Goal: Task Accomplishment & Management: Use online tool/utility

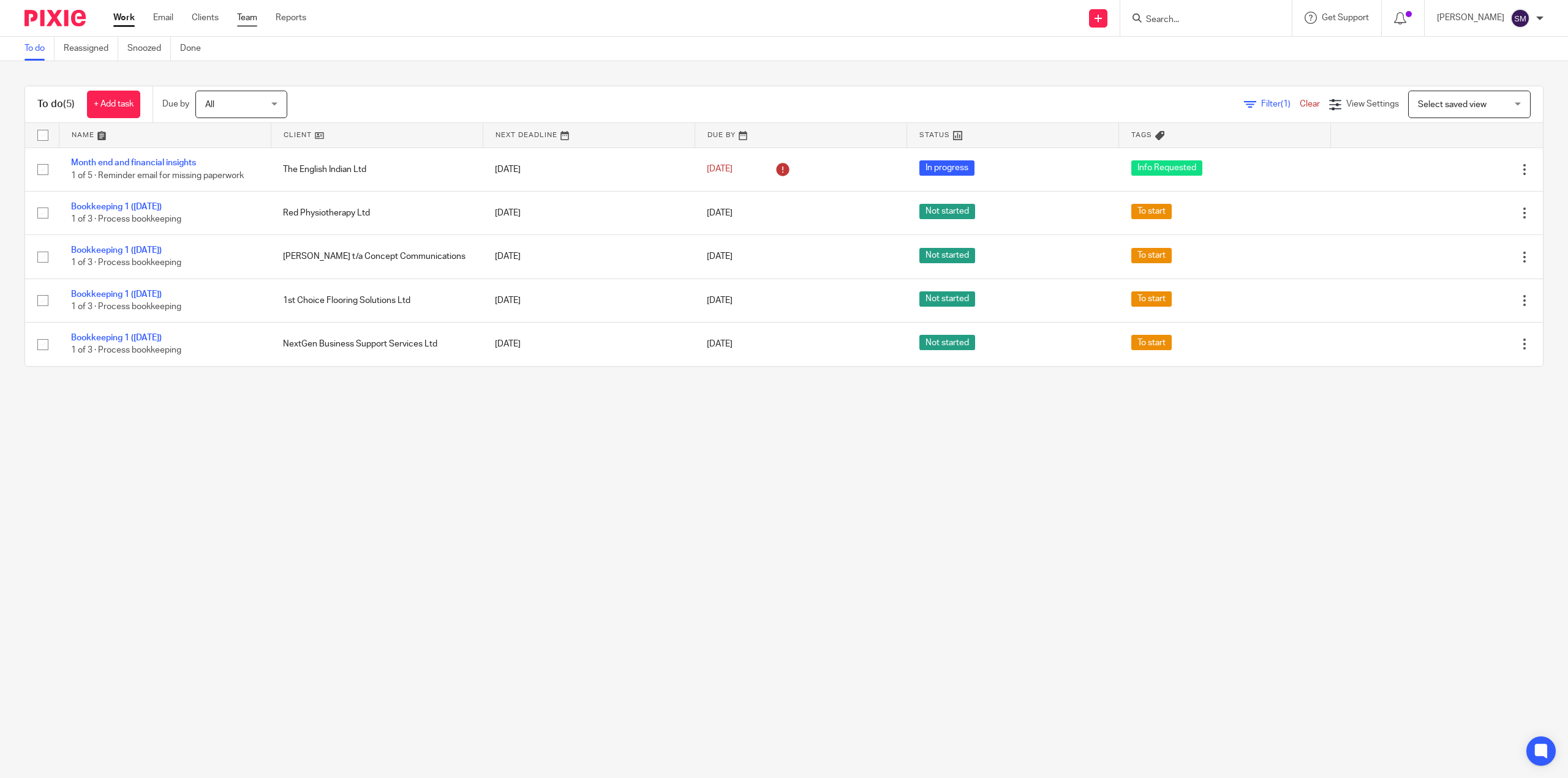
click at [243, 18] on link "Team" at bounding box center [246, 17] width 20 height 12
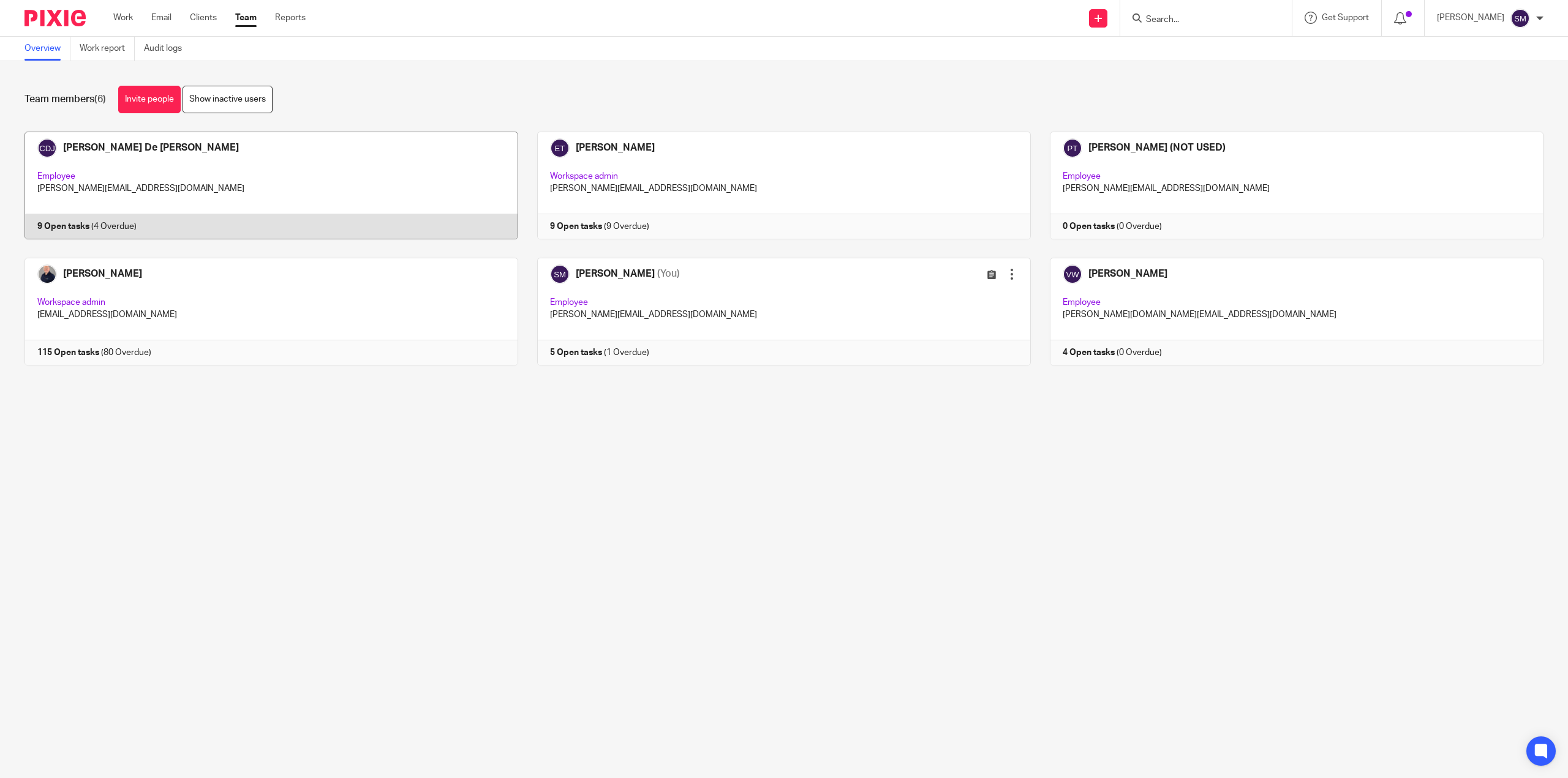
click at [78, 185] on link at bounding box center [262, 185] width 513 height 108
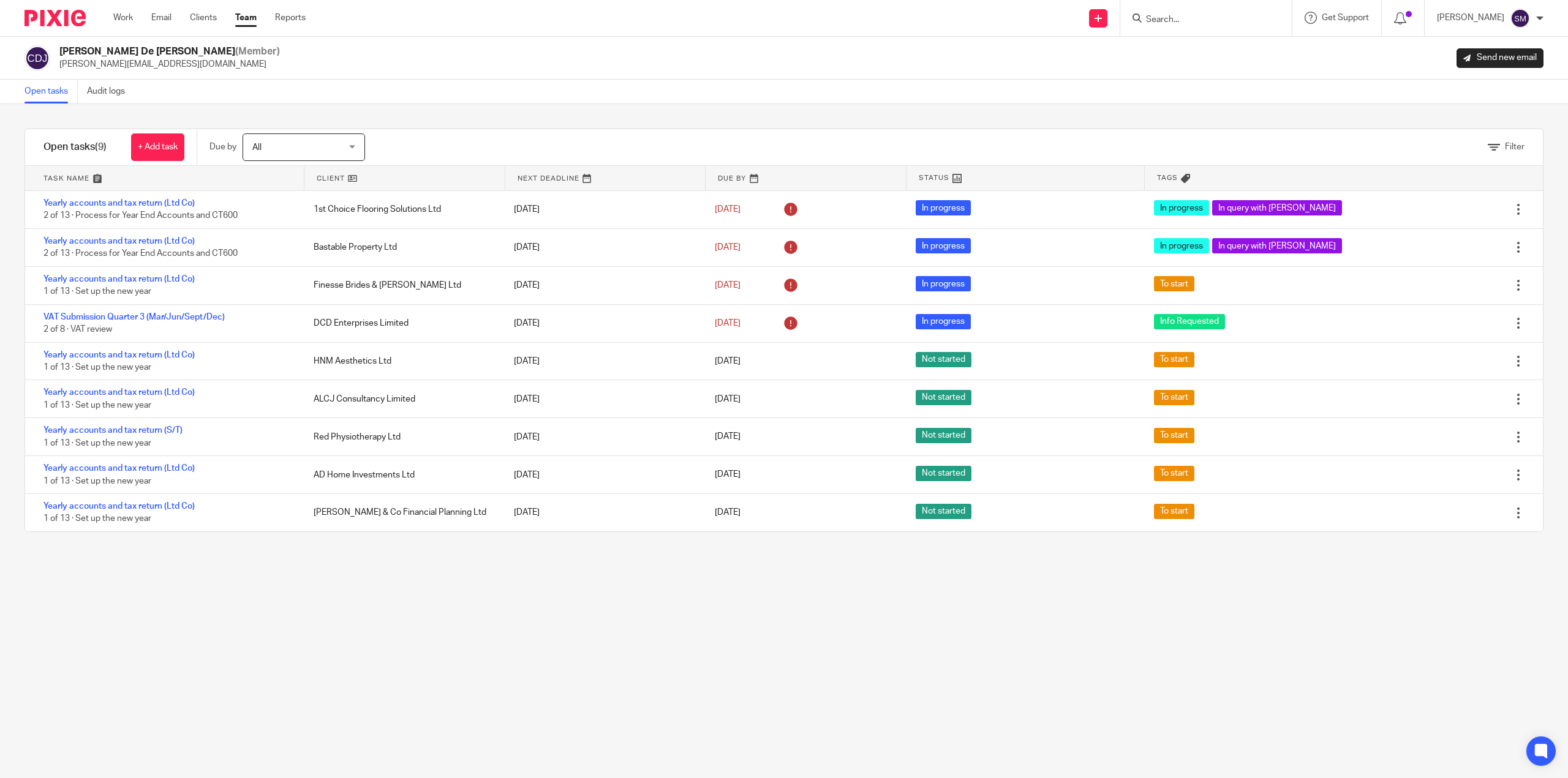
drag, startPoint x: 206, startPoint y: 16, endPoint x: 222, endPoint y: 17, distance: 16.0
click at [206, 16] on link "Clients" at bounding box center [203, 17] width 27 height 12
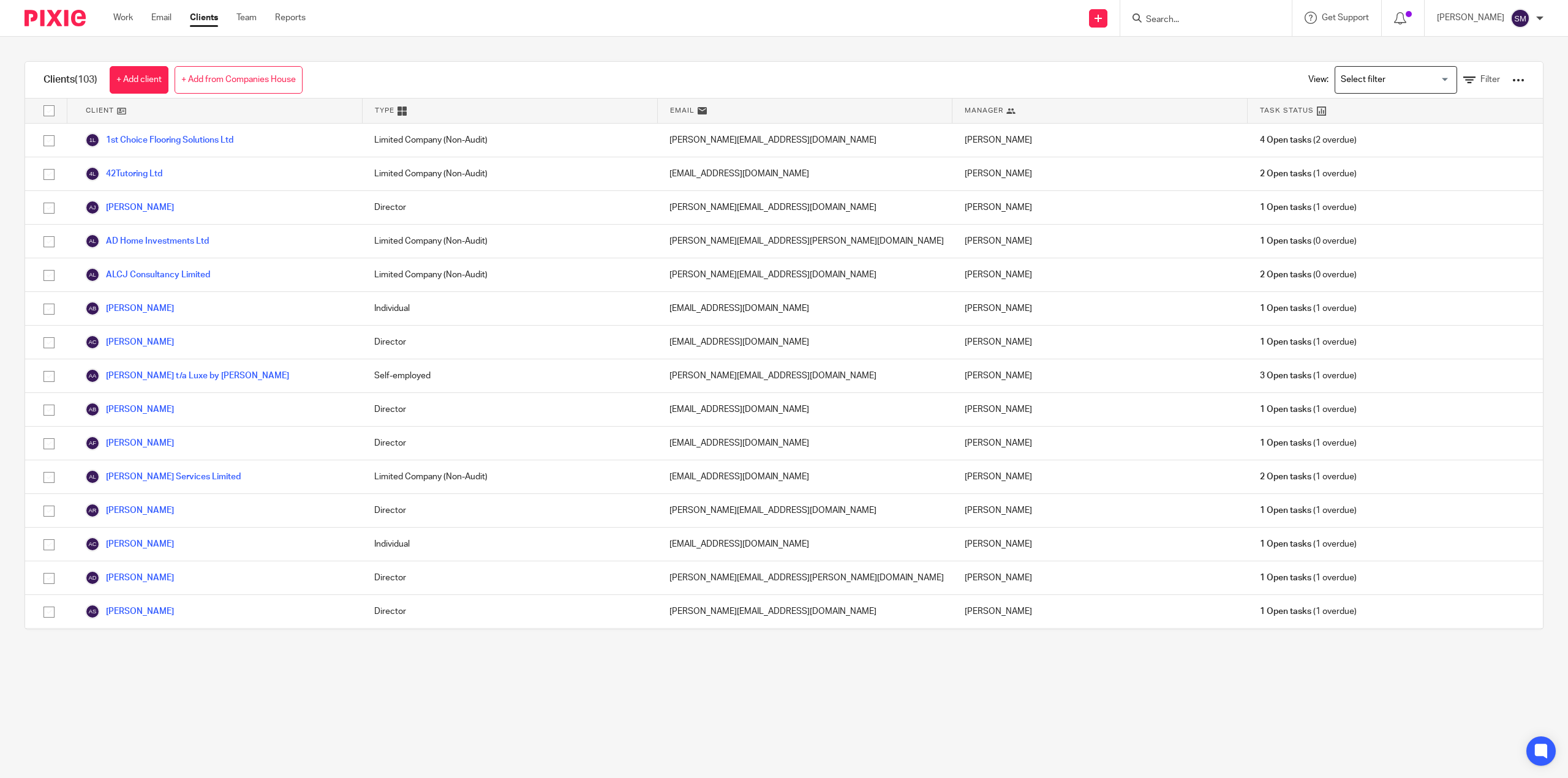
click at [1147, 18] on input "Search" at bounding box center [1200, 20] width 111 height 11
type input "english"
click at [1260, 87] on div "The English Indian Ltd Anna Riley < anna@theenglishindian.co.uk > James Lant < …" at bounding box center [1273, 62] width 282 height 68
click at [1231, 62] on link at bounding box center [1274, 63] width 263 height 48
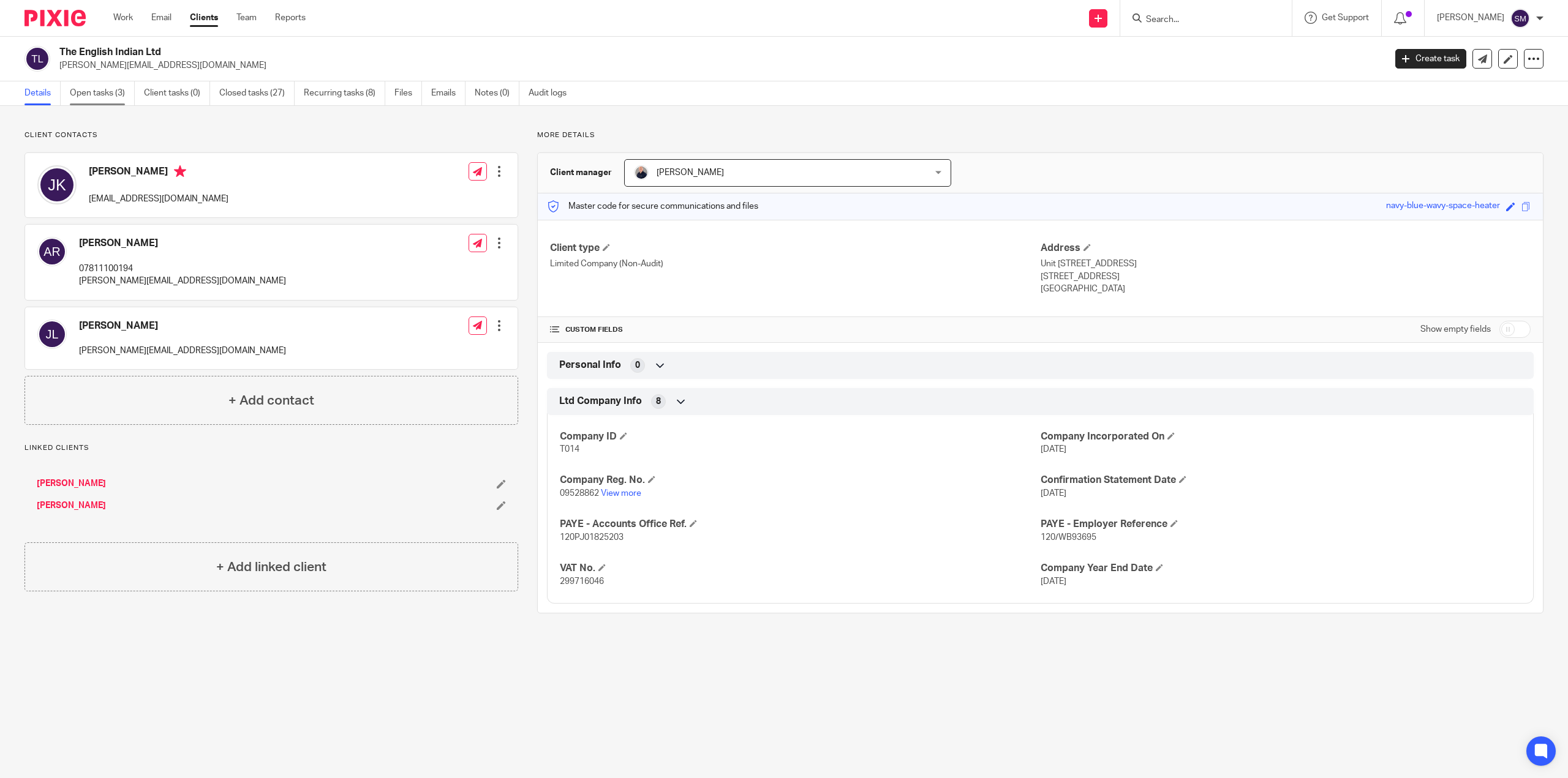
click at [98, 99] on link "Open tasks (3)" at bounding box center [102, 93] width 65 height 24
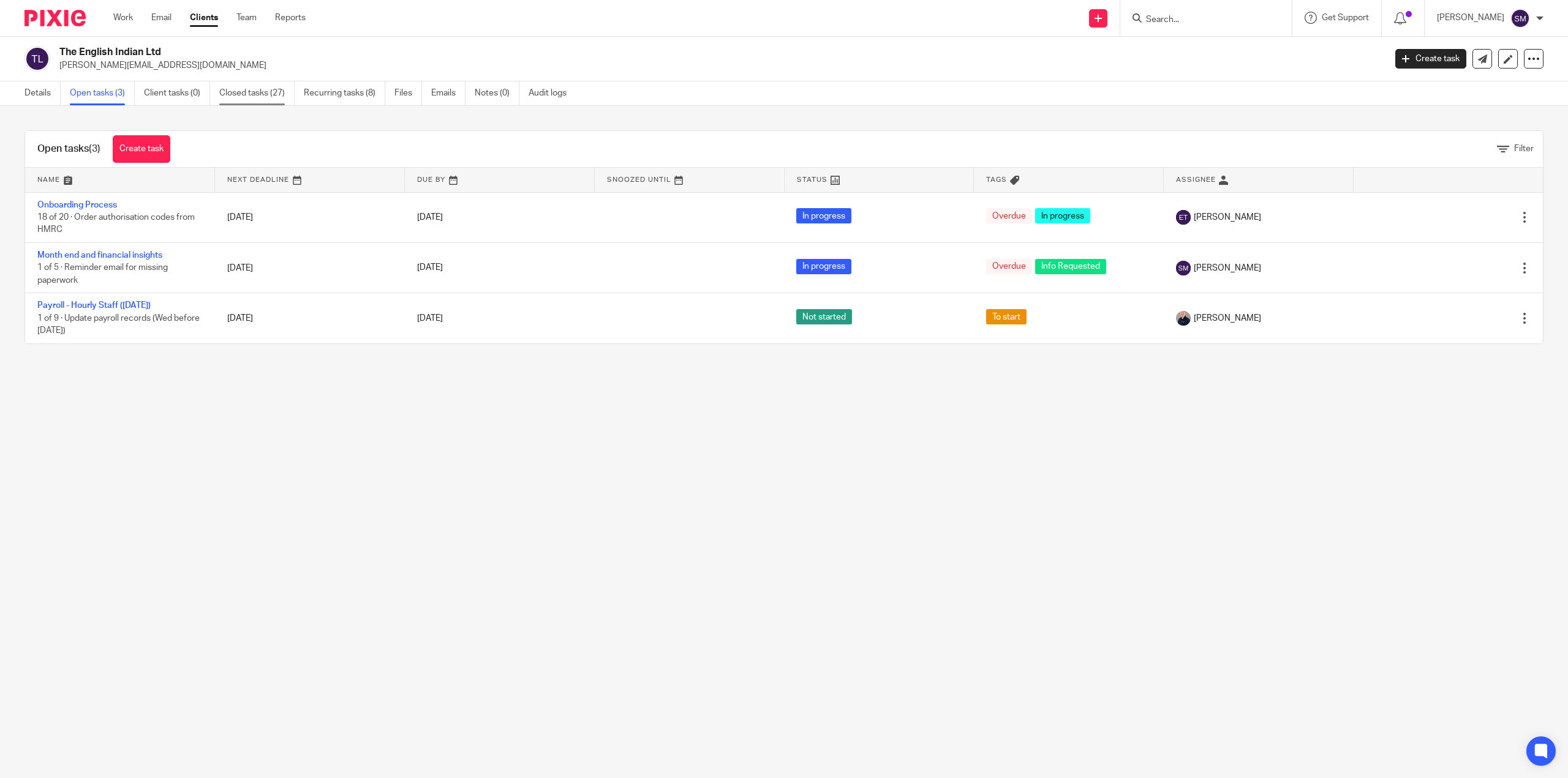
click at [244, 98] on link "Closed tasks (27)" at bounding box center [257, 93] width 75 height 24
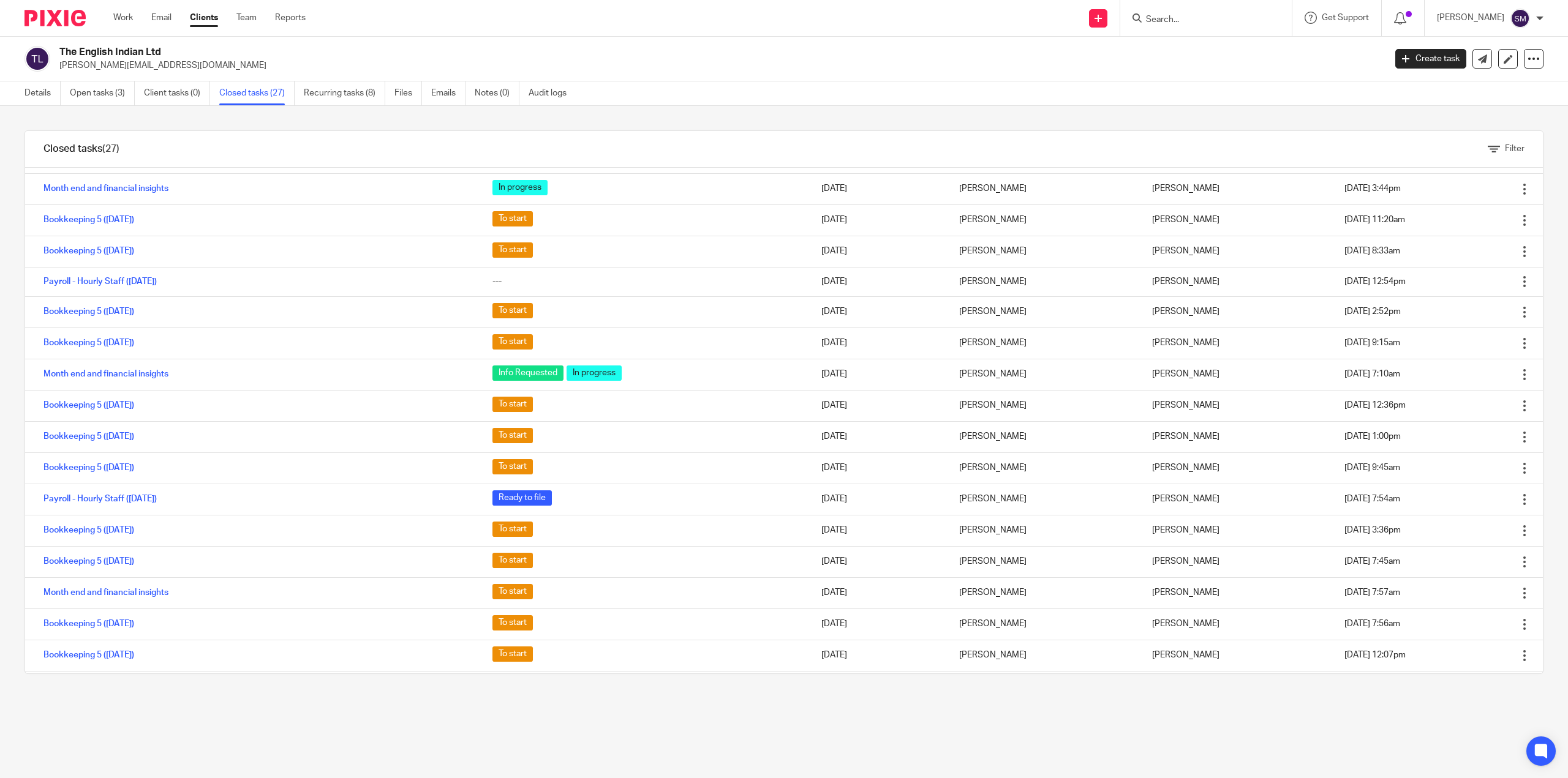
scroll to position [45, 0]
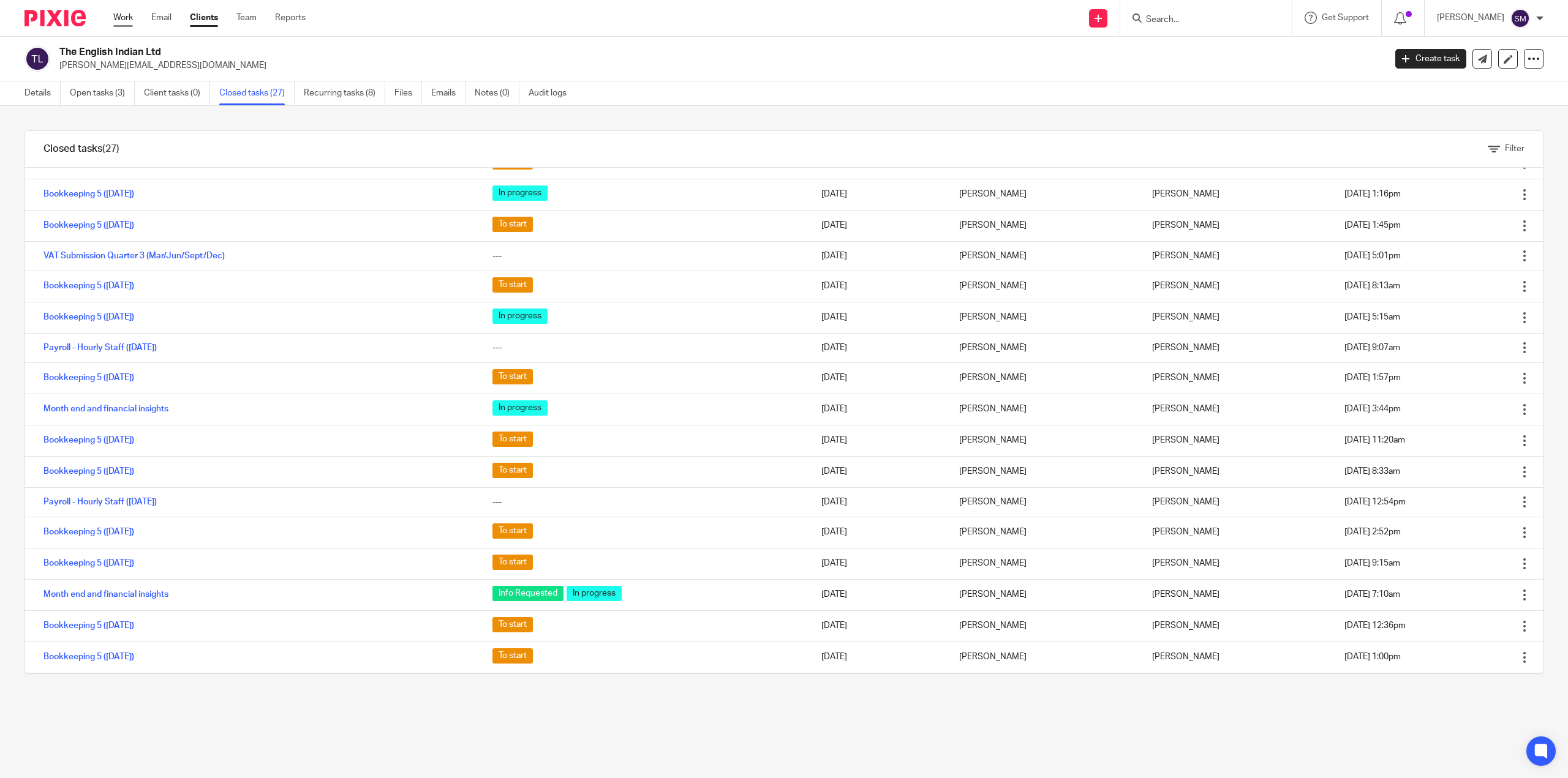
click at [124, 17] on link "Work" at bounding box center [123, 17] width 20 height 12
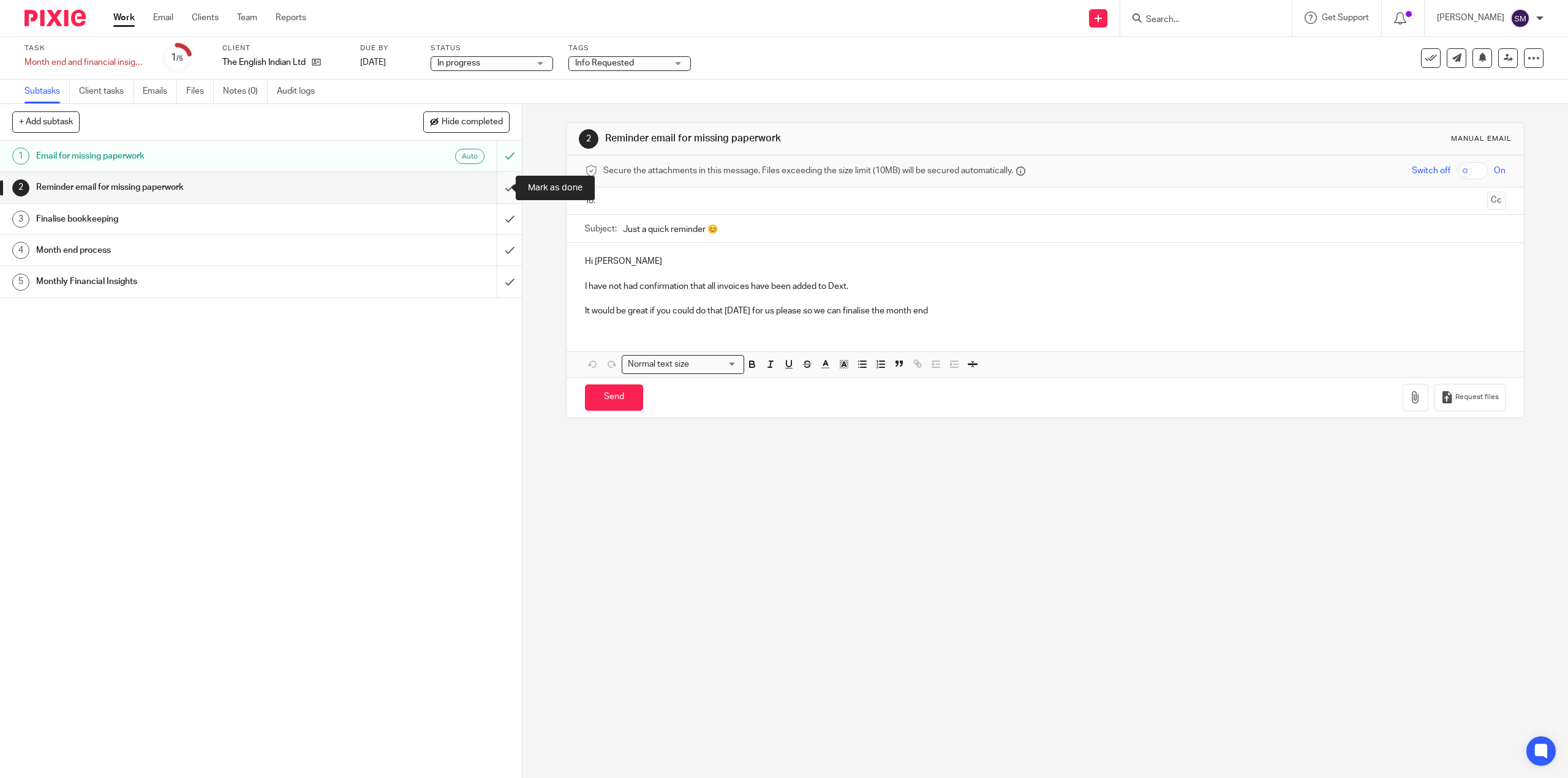
click at [497, 188] on input "submit" at bounding box center [261, 187] width 522 height 30
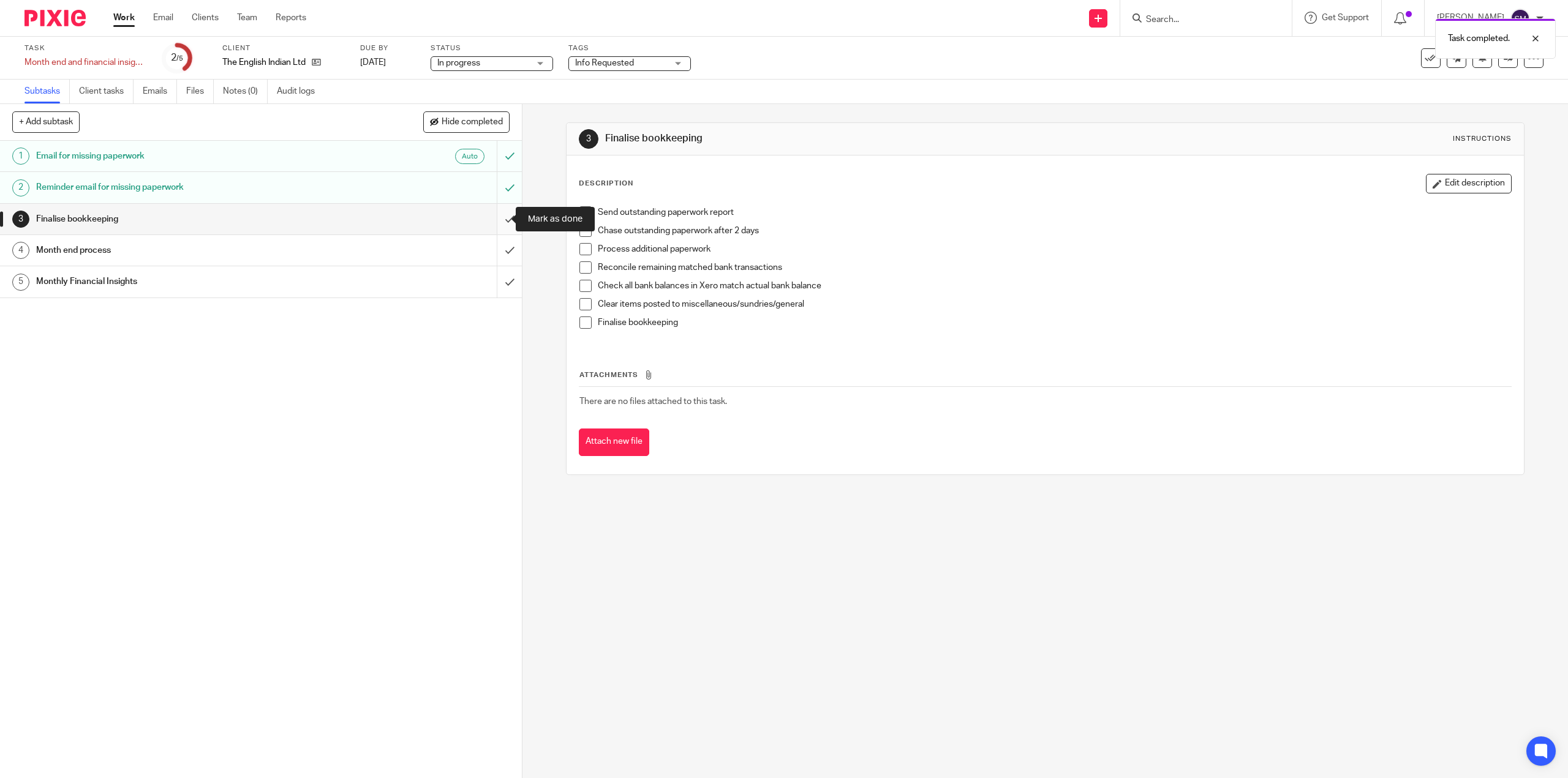
click at [500, 214] on input "submit" at bounding box center [261, 218] width 522 height 30
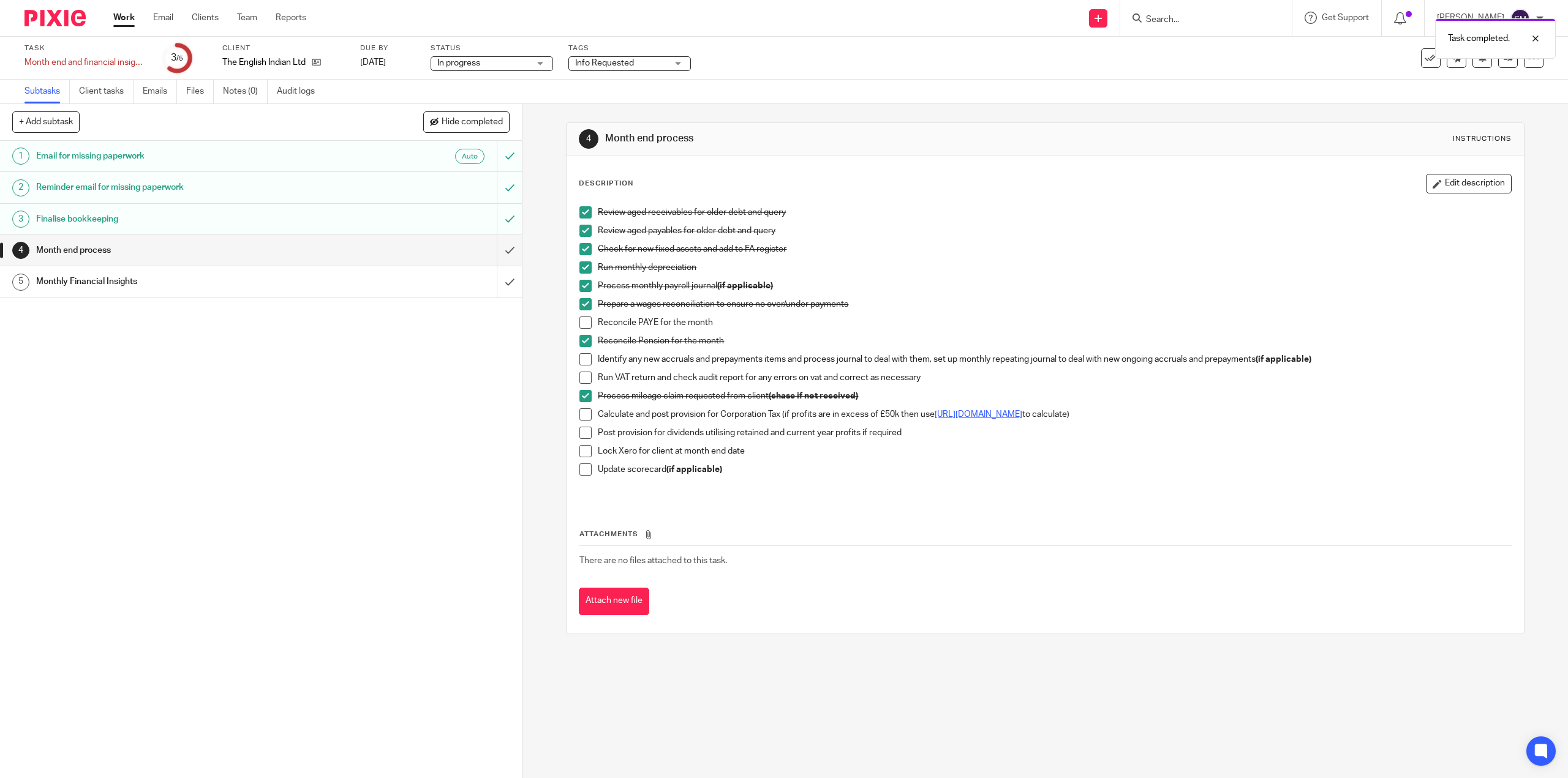
click at [981, 414] on link "https://www.tax.service.gov.uk/marginal-relief-calculator/accounting-period" at bounding box center [978, 414] width 87 height 9
click at [582, 416] on span at bounding box center [586, 414] width 12 height 12
drag, startPoint x: 584, startPoint y: 453, endPoint x: 582, endPoint y: 474, distance: 21.1
click at [583, 455] on span at bounding box center [586, 452] width 12 height 12
click at [582, 474] on span at bounding box center [586, 470] width 12 height 12
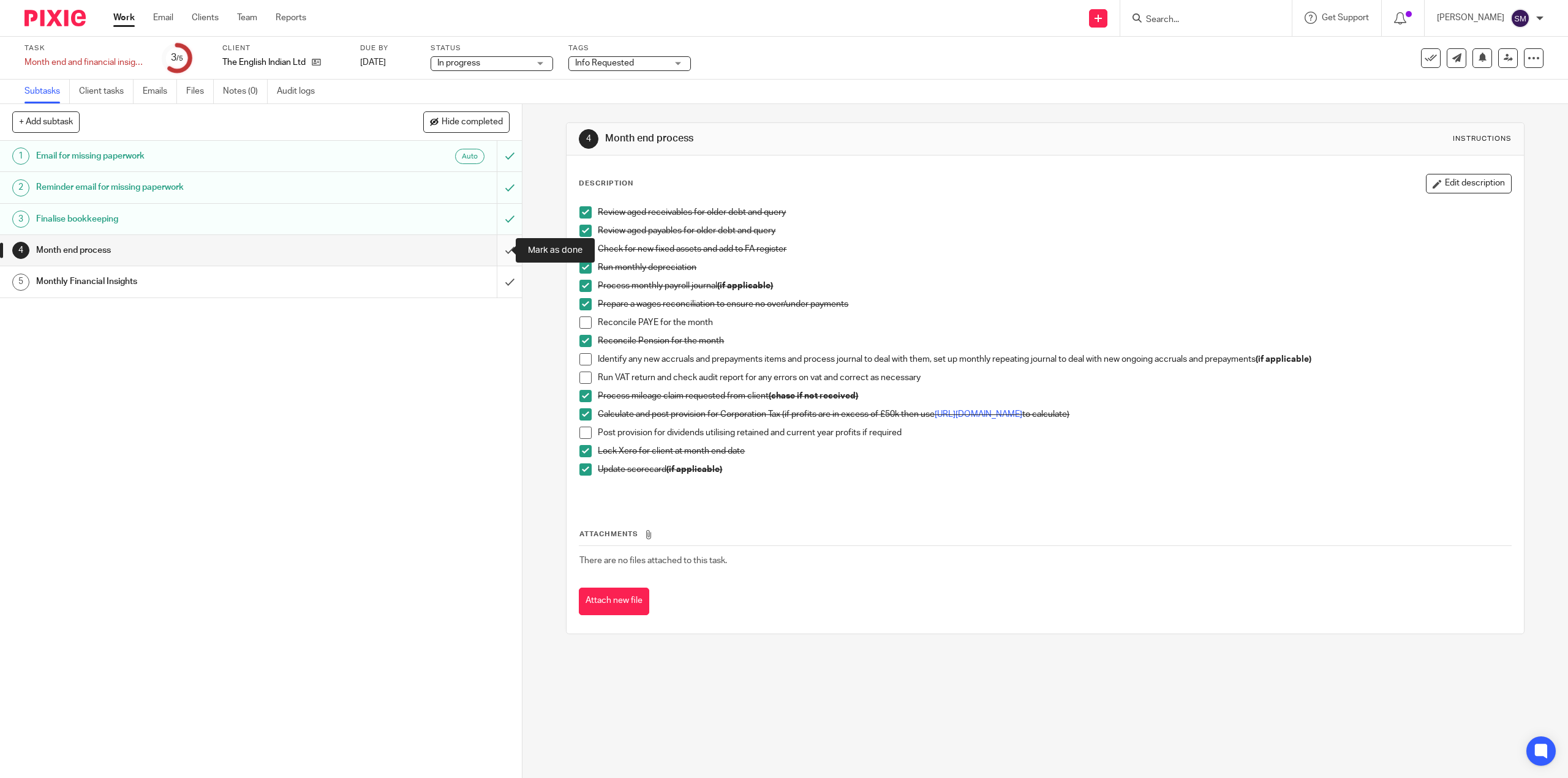
click at [501, 265] on input "submit" at bounding box center [261, 250] width 522 height 30
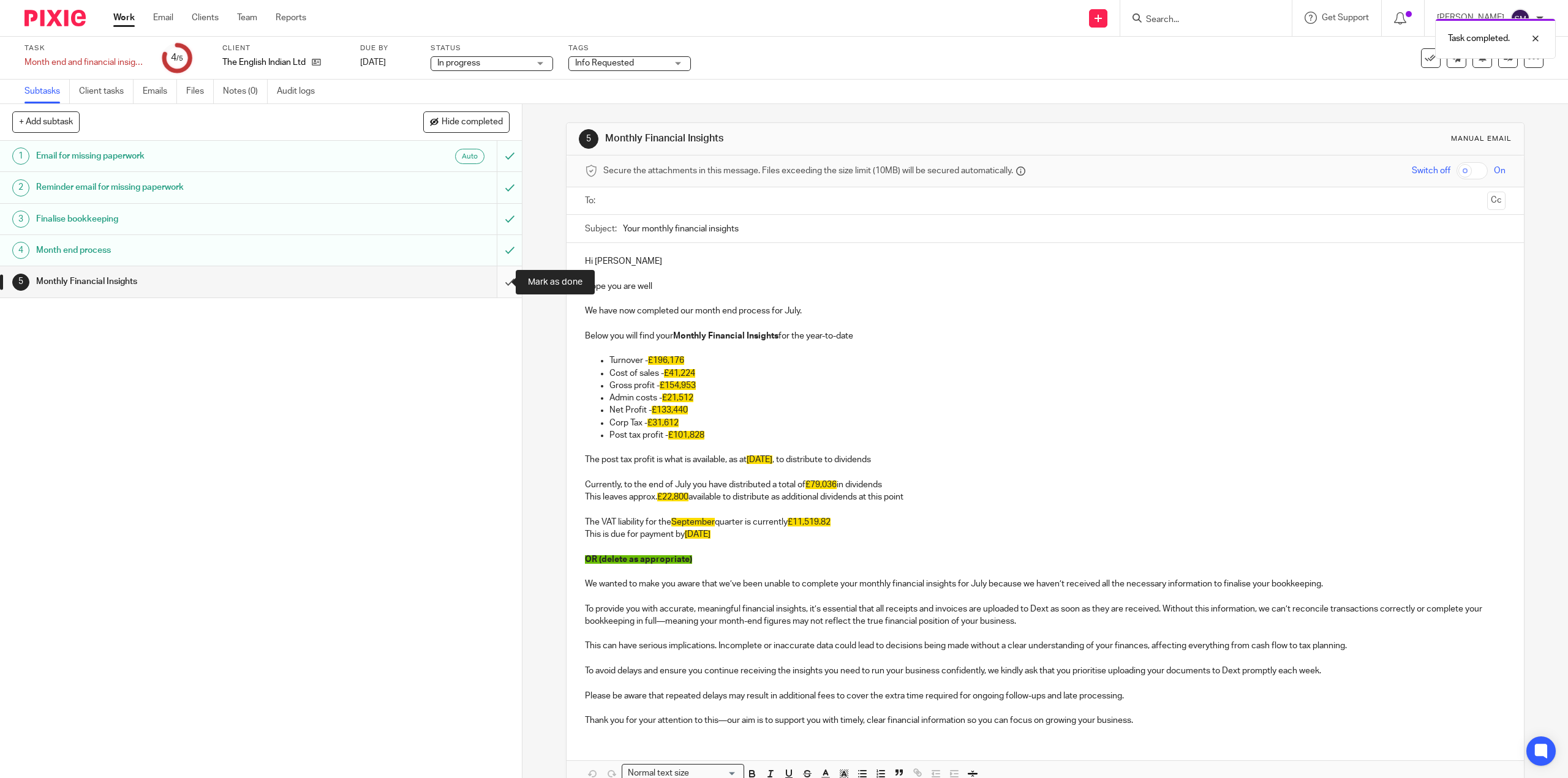
click at [504, 279] on input "submit" at bounding box center [261, 281] width 522 height 30
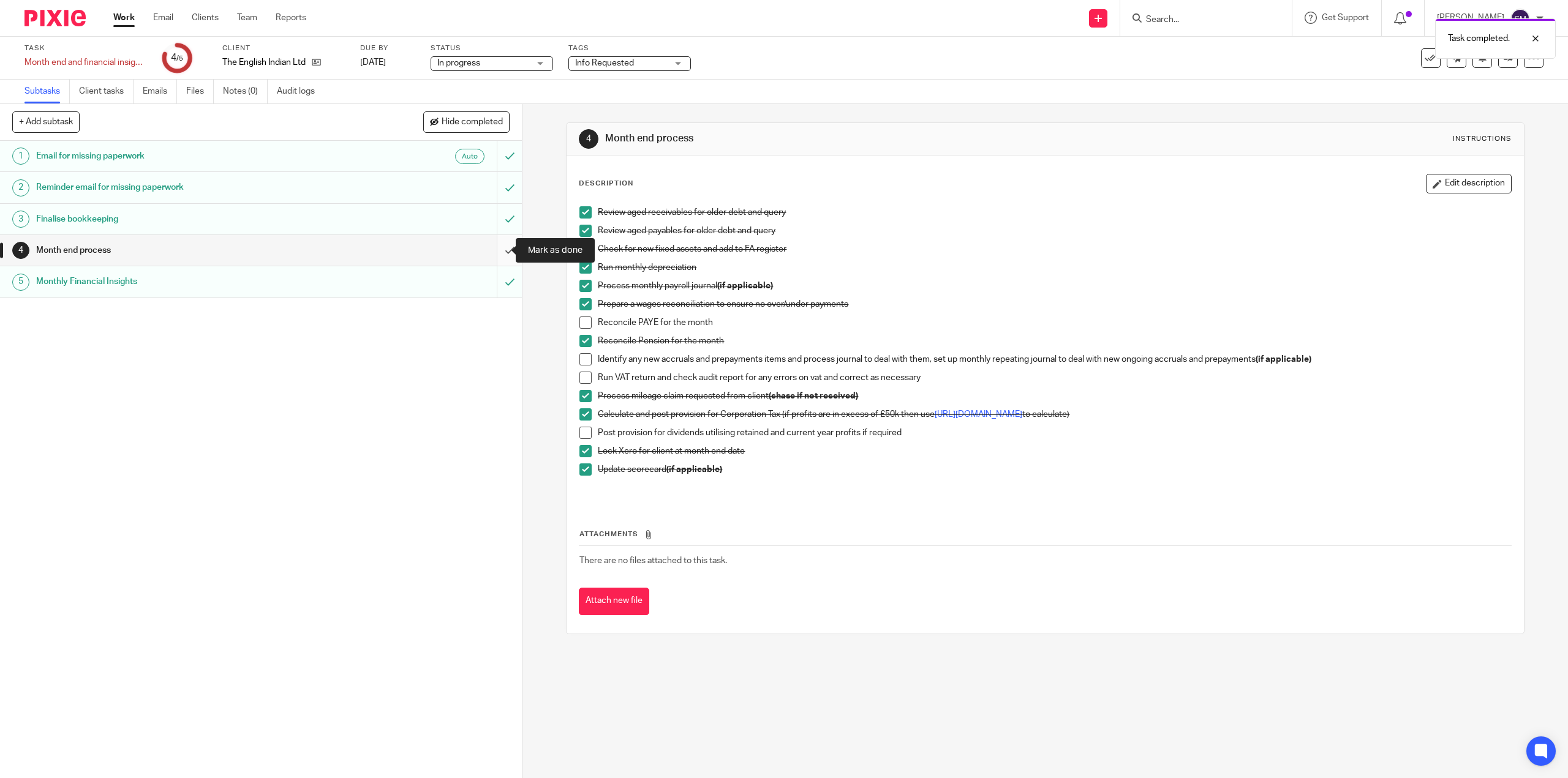
click at [501, 251] on input "submit" at bounding box center [261, 250] width 522 height 30
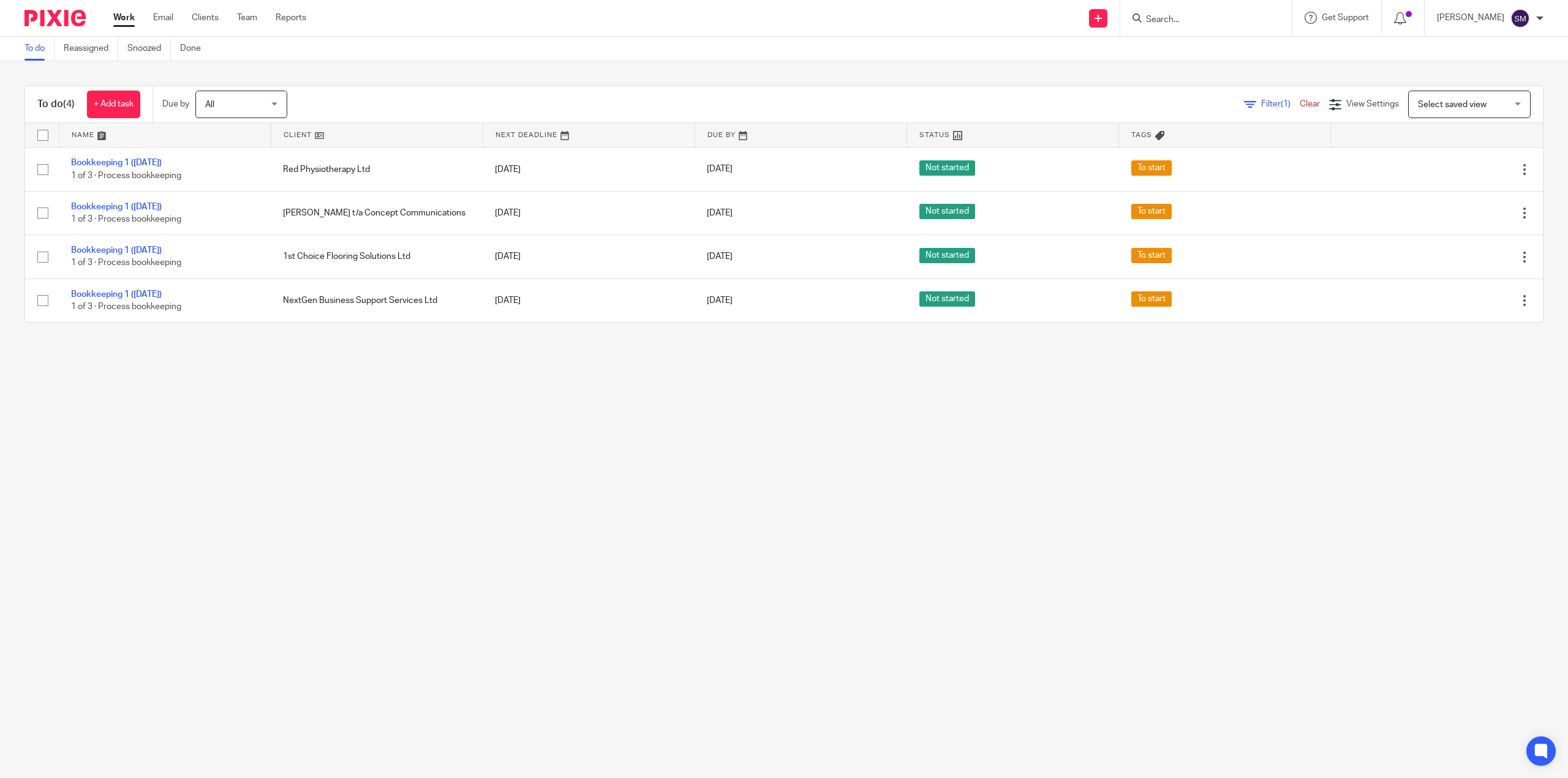
click at [900, 500] on main "To do Reassigned Snoozed Done To do (4) + Add task Due by All All [DATE] [DATE]…" at bounding box center [784, 389] width 1568 height 778
click at [899, 500] on main "To do Reassigned Snoozed Done To do (4) + Add task Due by All All [DATE] [DATE]…" at bounding box center [784, 389] width 1568 height 778
